Goal: Information Seeking & Learning: Compare options

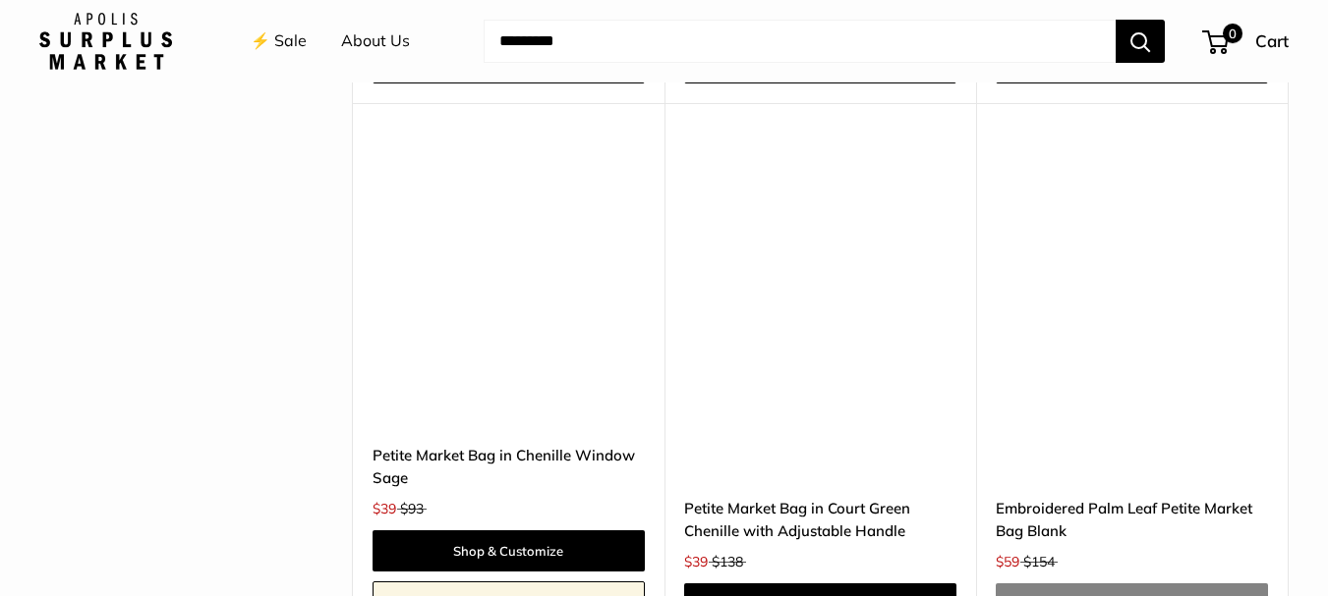
scroll to position [5346, 0]
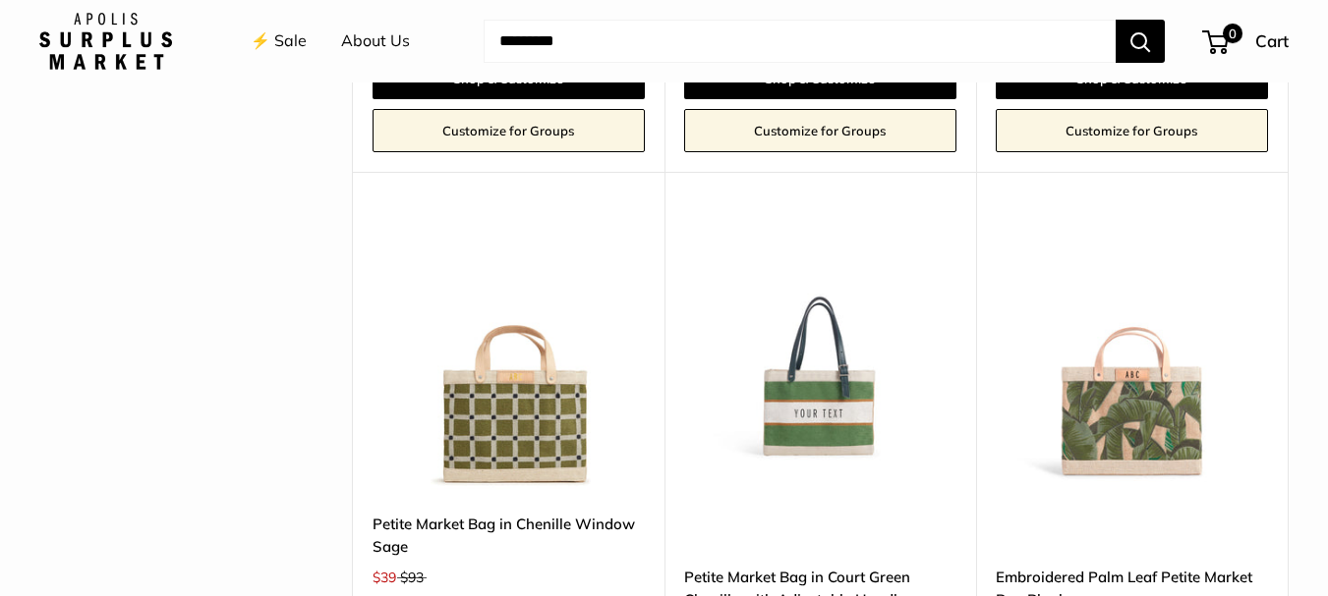
click at [1149, 566] on link "Embroidered Palm Leaf Petite Market Bag Blank" at bounding box center [1131, 589] width 272 height 46
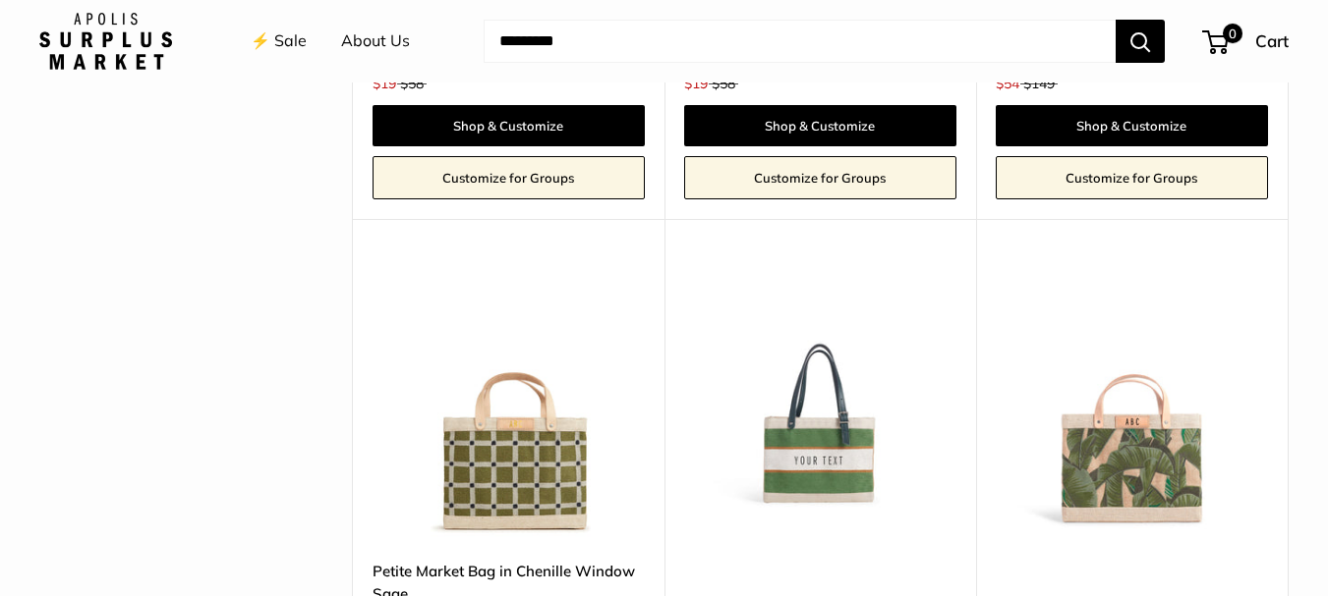
click at [512, 560] on link "Petite Market Bag in Chenille Window Sage" at bounding box center [508, 583] width 272 height 46
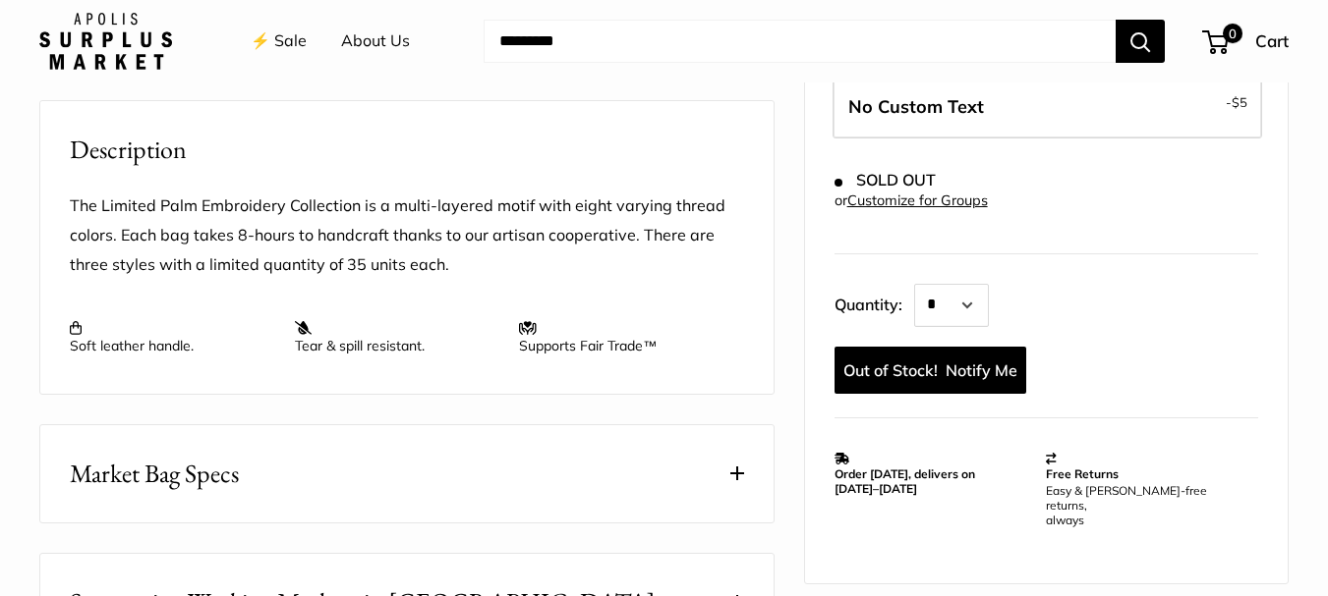
scroll to position [740, 0]
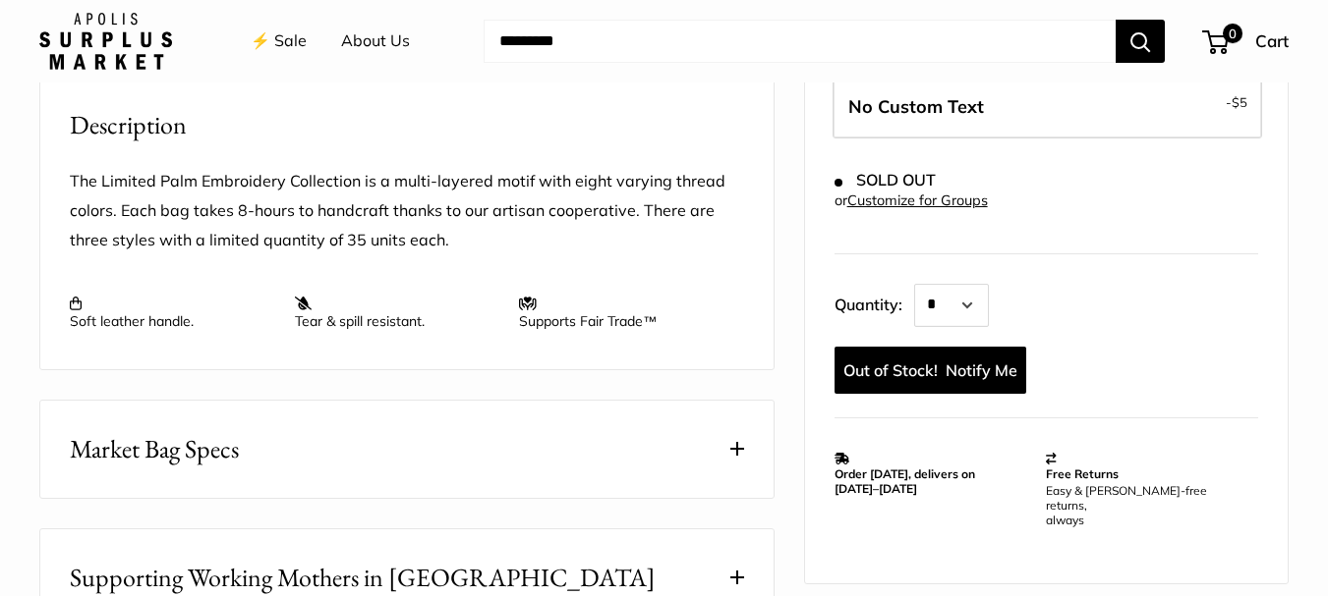
click at [734, 451] on span at bounding box center [737, 449] width 14 height 14
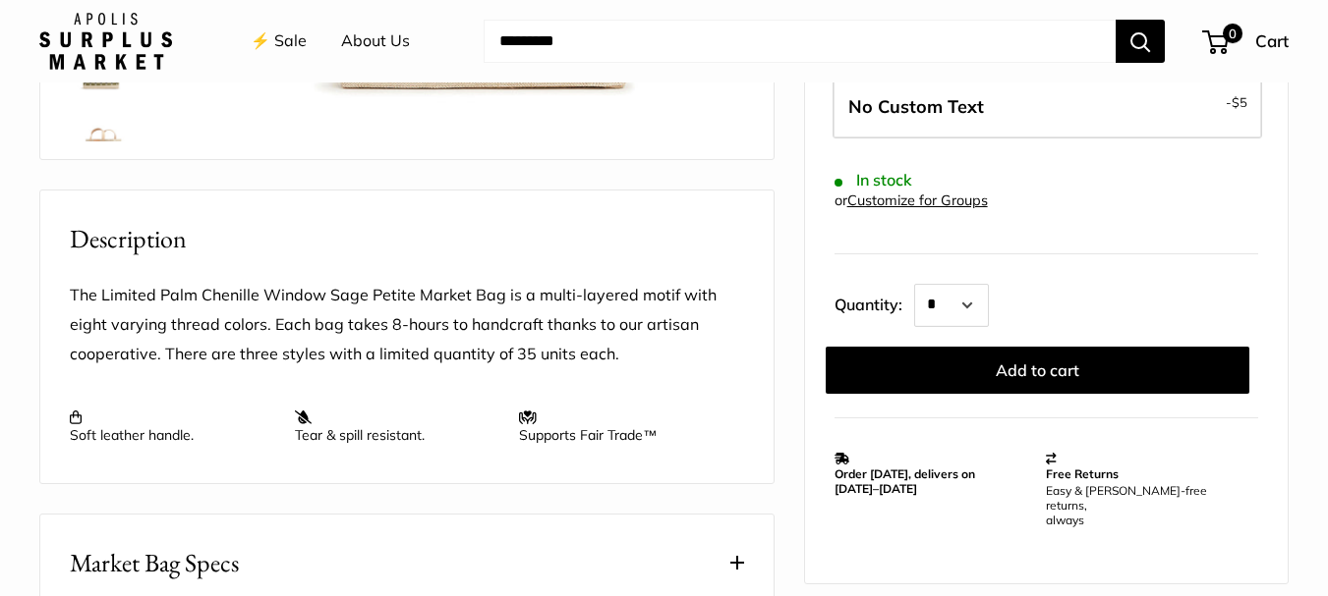
scroll to position [655, 0]
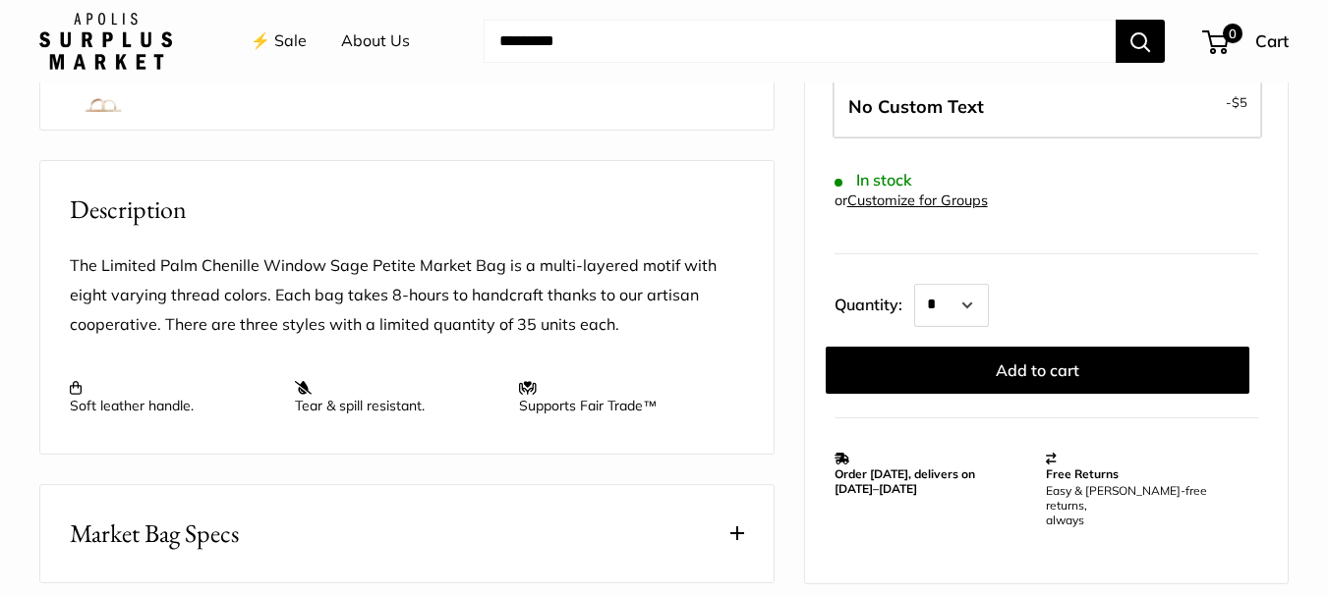
click at [739, 536] on span at bounding box center [737, 534] width 14 height 14
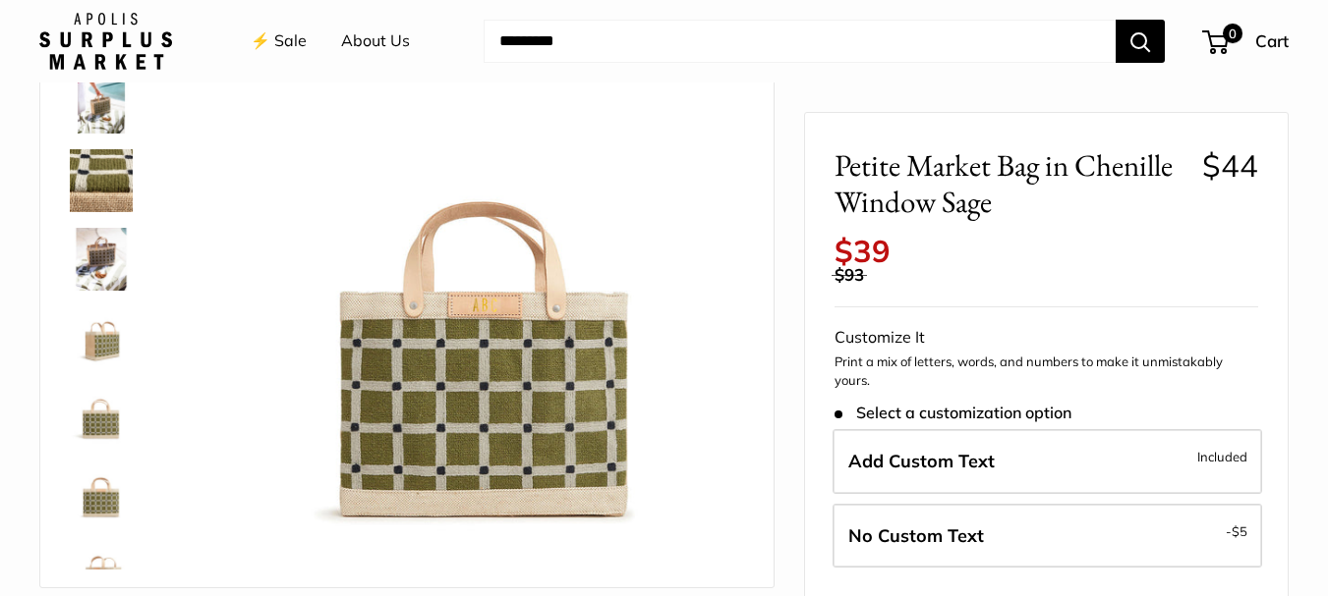
scroll to position [184, 0]
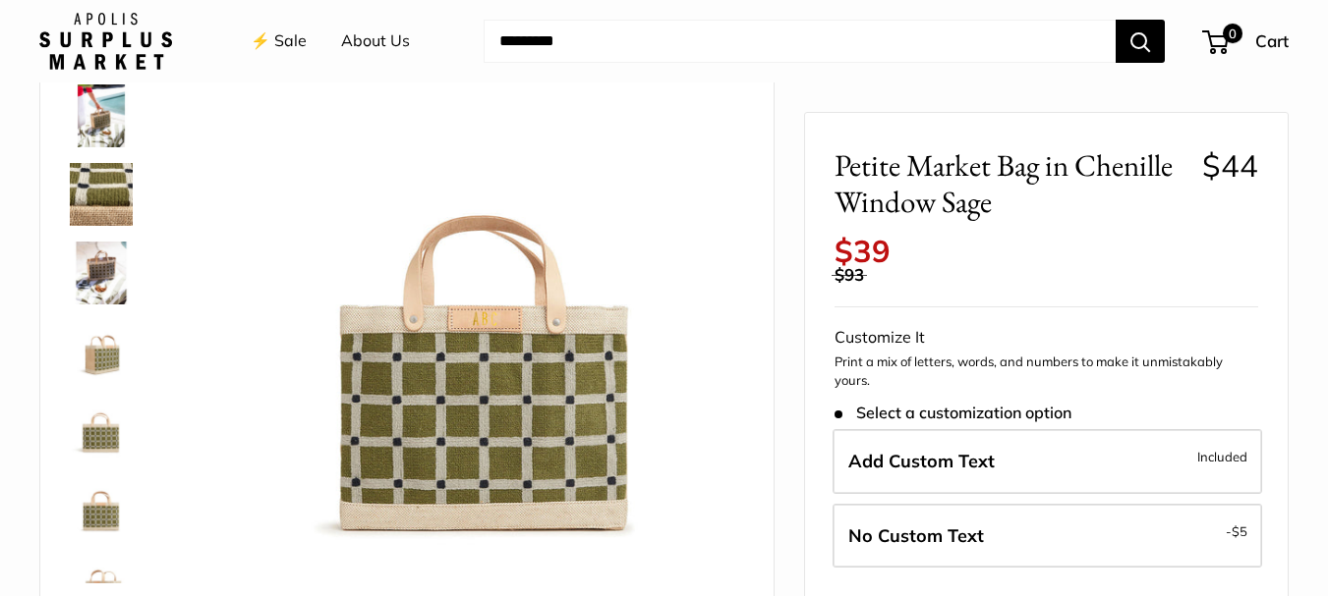
click at [369, 470] on img at bounding box center [471, 279] width 546 height 546
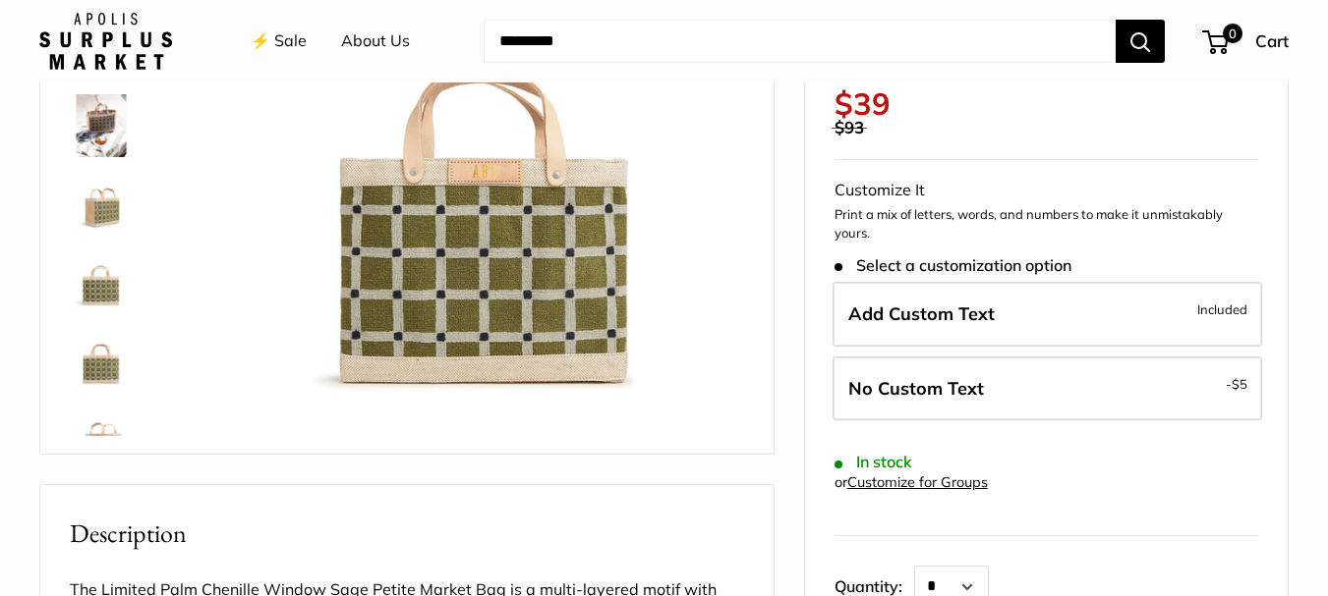
click at [90, 437] on div at bounding box center [406, 141] width 733 height 625
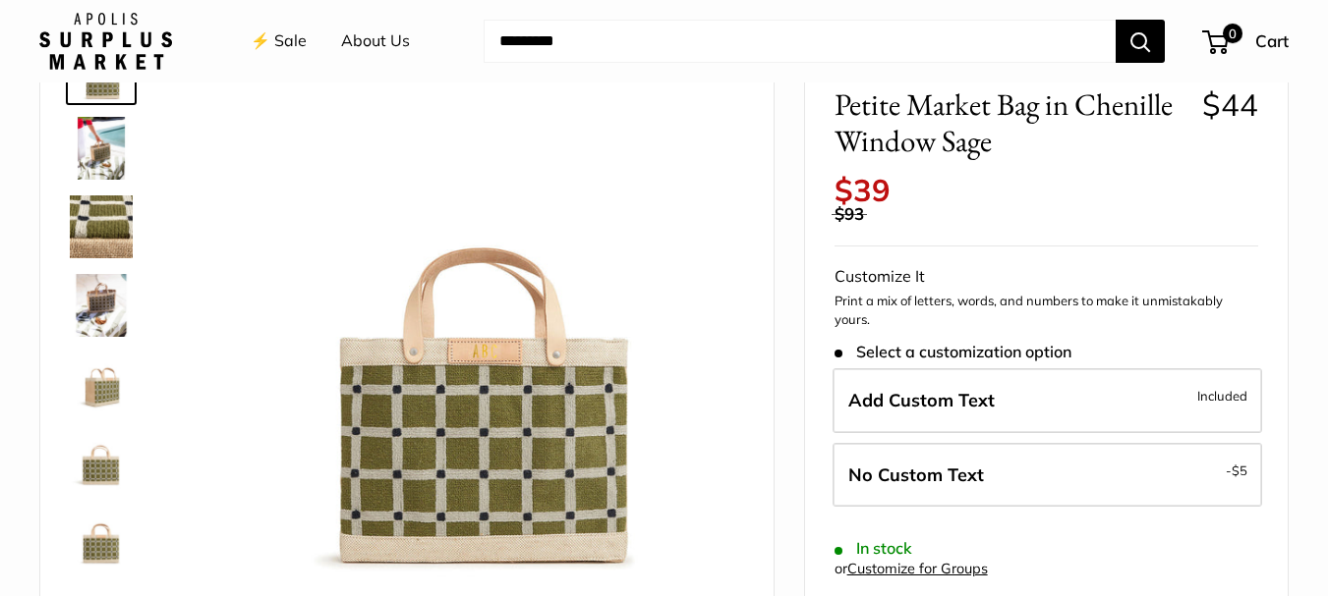
scroll to position [141, 0]
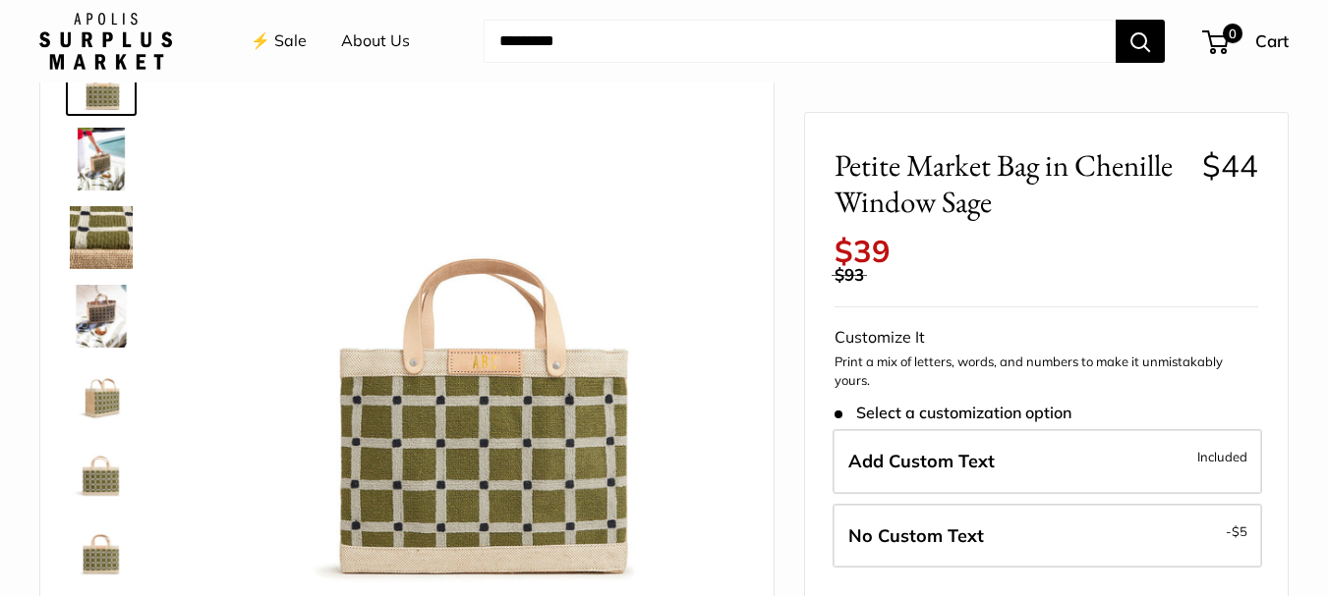
click at [107, 174] on img at bounding box center [101, 159] width 63 height 63
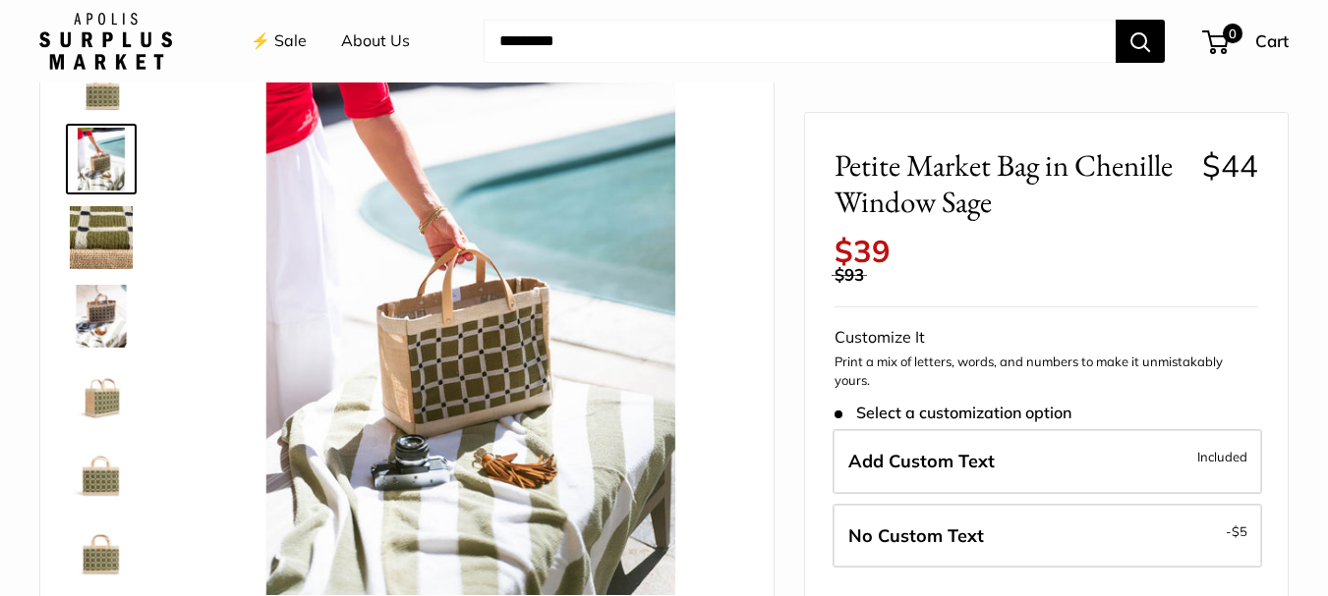
scroll to position [0, 0]
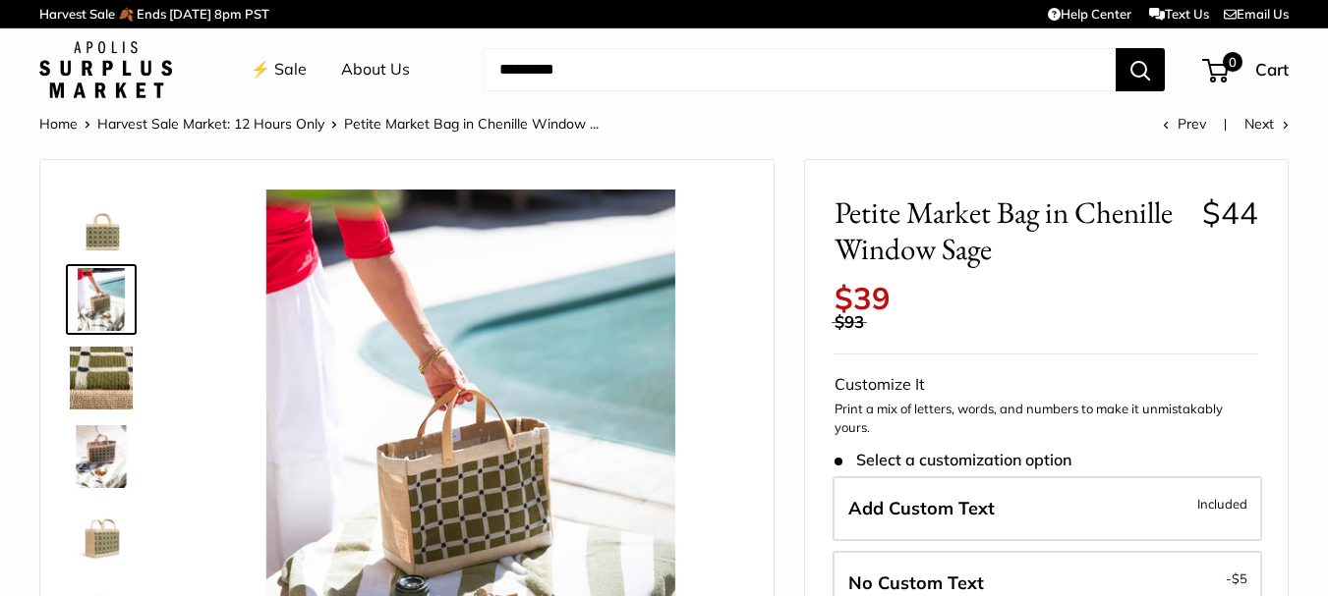
click at [363, 71] on link "About Us" at bounding box center [375, 69] width 69 height 29
